Goal: Navigation & Orientation: Understand site structure

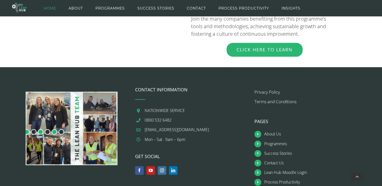
scroll to position [603, 0]
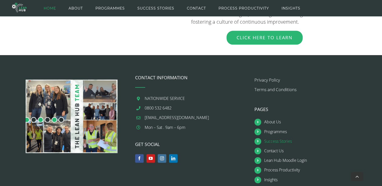
click at [274, 138] on link "Success Stories" at bounding box center [315, 141] width 102 height 7
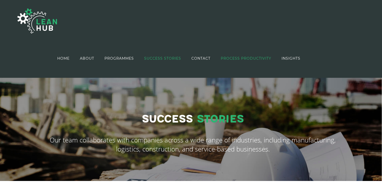
click at [250, 57] on span "PROCESS PRODUCTIVITY" at bounding box center [246, 59] width 50 height 4
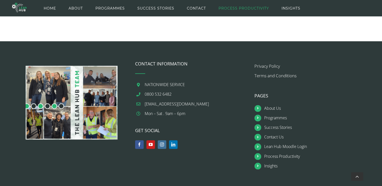
scroll to position [760, 0]
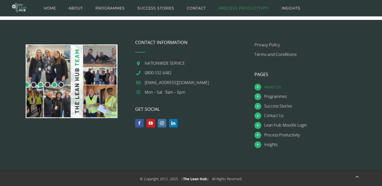
click at [269, 84] on link "About Us" at bounding box center [315, 86] width 102 height 7
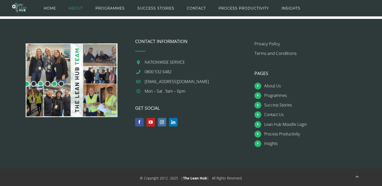
scroll to position [785, 0]
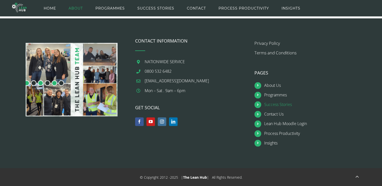
click at [272, 104] on link "Success Stories" at bounding box center [315, 104] width 102 height 7
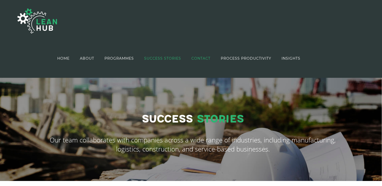
click at [203, 59] on span "CONTACT" at bounding box center [200, 59] width 19 height 4
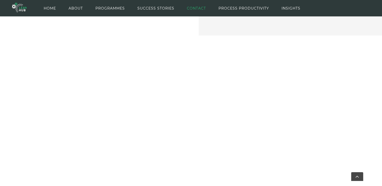
scroll to position [63, 0]
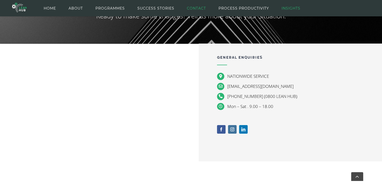
click at [290, 9] on span "INSIGHTS" at bounding box center [291, 8] width 19 height 23
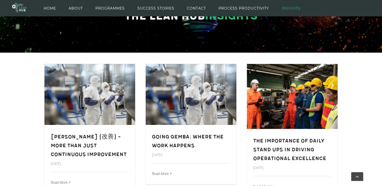
scroll to position [63, 0]
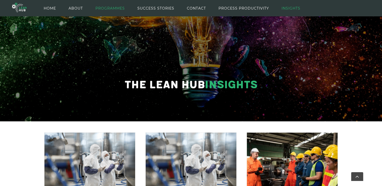
click at [110, 6] on span "PROGRAMMES" at bounding box center [109, 8] width 29 height 23
